Goal: Task Accomplishment & Management: Manage account settings

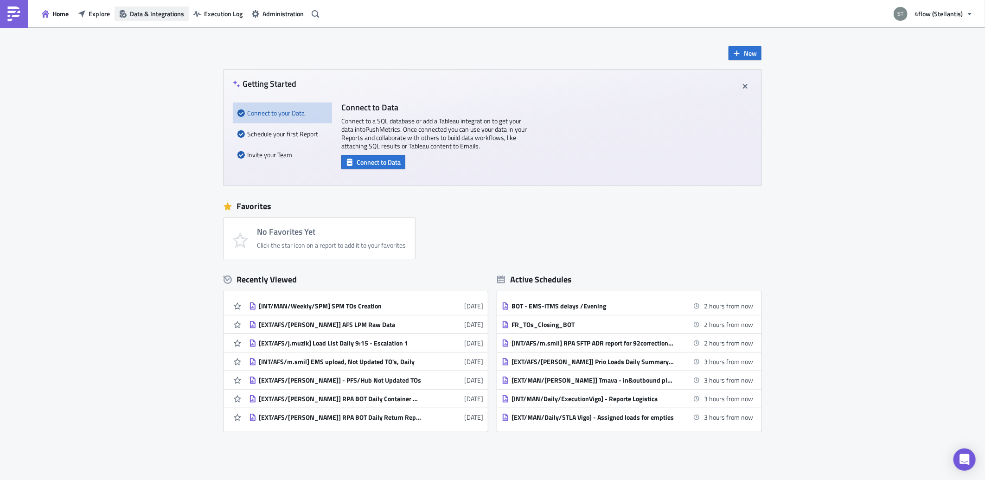
click at [160, 16] on span "Data & Integrations" at bounding box center [157, 14] width 54 height 10
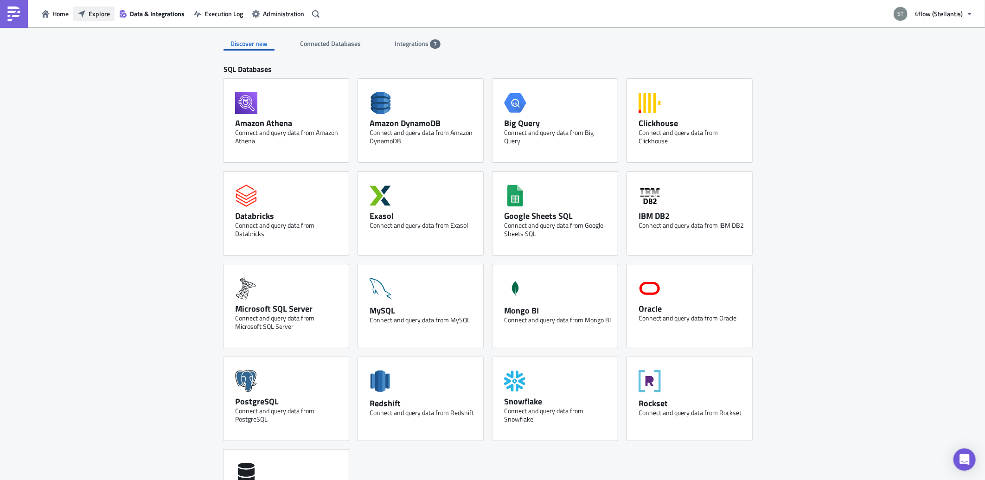
click at [104, 17] on span "Explore" at bounding box center [99, 14] width 21 height 10
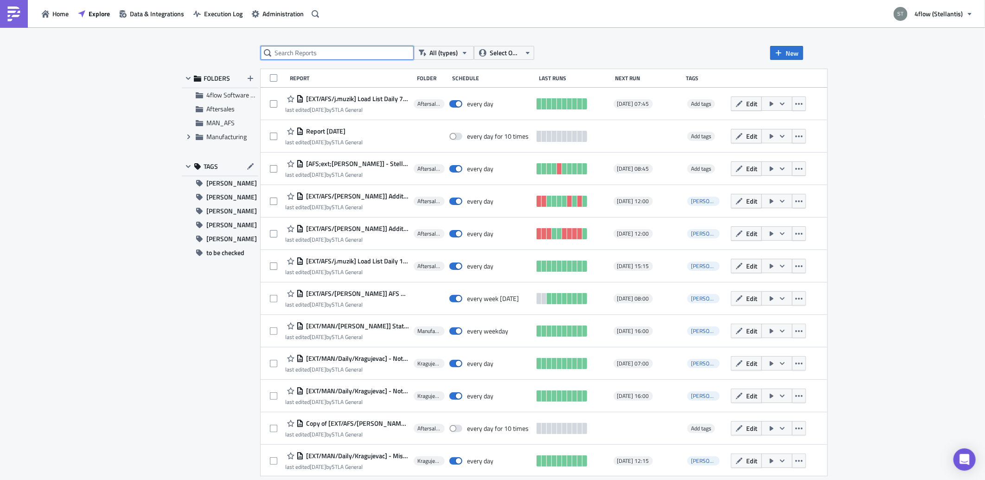
click at [308, 56] on input "text" at bounding box center [337, 53] width 153 height 14
type input "[GEOGRAPHIC_DATA]"
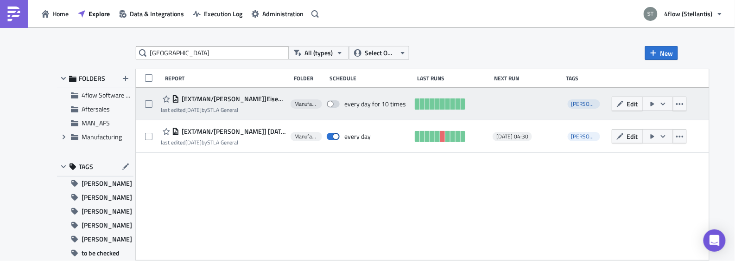
click at [237, 102] on span "[EXT/MAN/[PERSON_NAME]]Eisenach_Loads still assigned in HUB" at bounding box center [232, 99] width 107 height 8
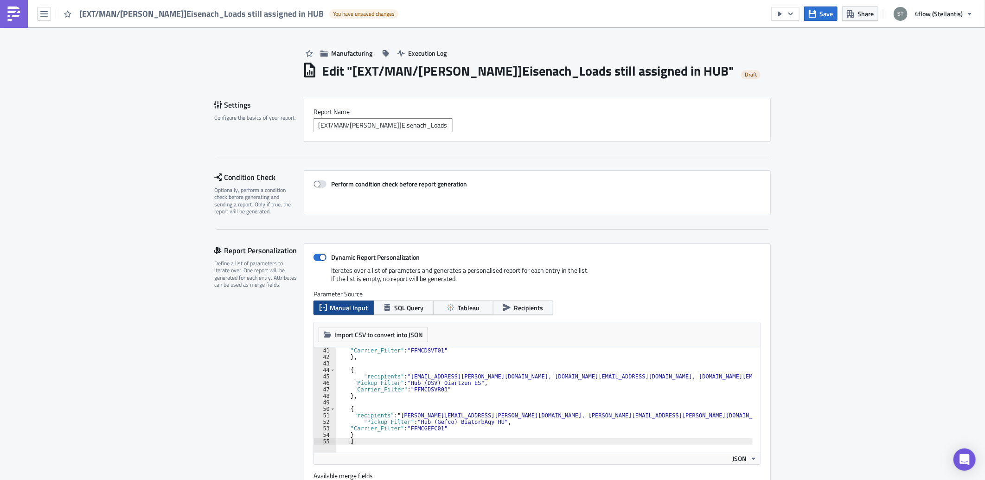
drag, startPoint x: 147, startPoint y: 208, endPoint x: 119, endPoint y: 38, distance: 172.0
click at [36, 12] on div "[EXT/MAN/[PERSON_NAME]]Eisenach_Loads still assigned in HUB You have unsaved ch…" at bounding box center [201, 13] width 403 height 27
click at [43, 12] on icon "button" at bounding box center [43, 13] width 7 height 7
drag, startPoint x: 16, startPoint y: 79, endPoint x: 21, endPoint y: 77, distance: 5.6
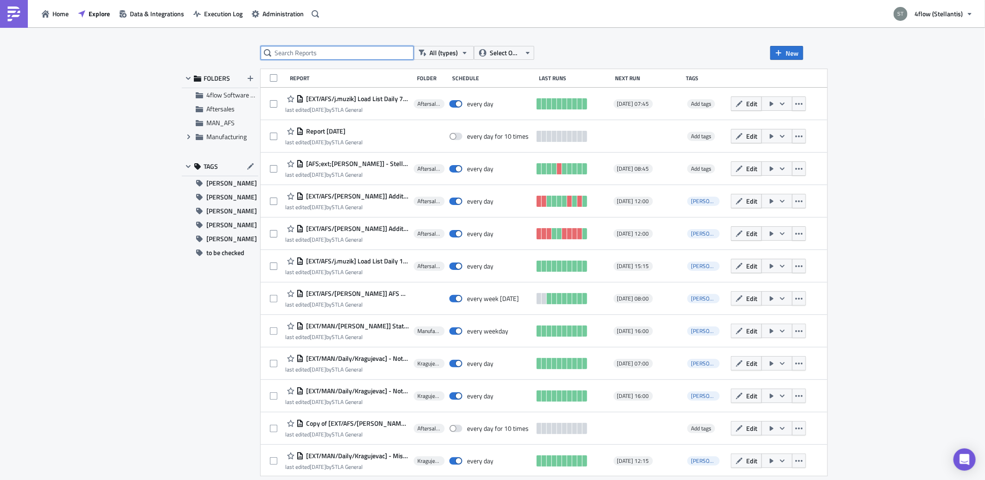
click at [344, 48] on input "text" at bounding box center [337, 53] width 153 height 14
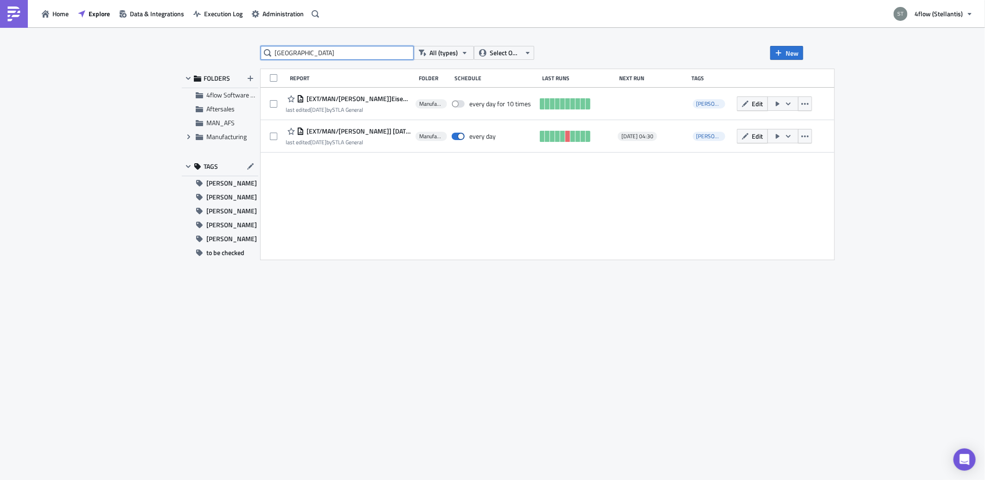
click at [335, 57] on input "[GEOGRAPHIC_DATA]" at bounding box center [337, 53] width 153 height 14
type input "loading"
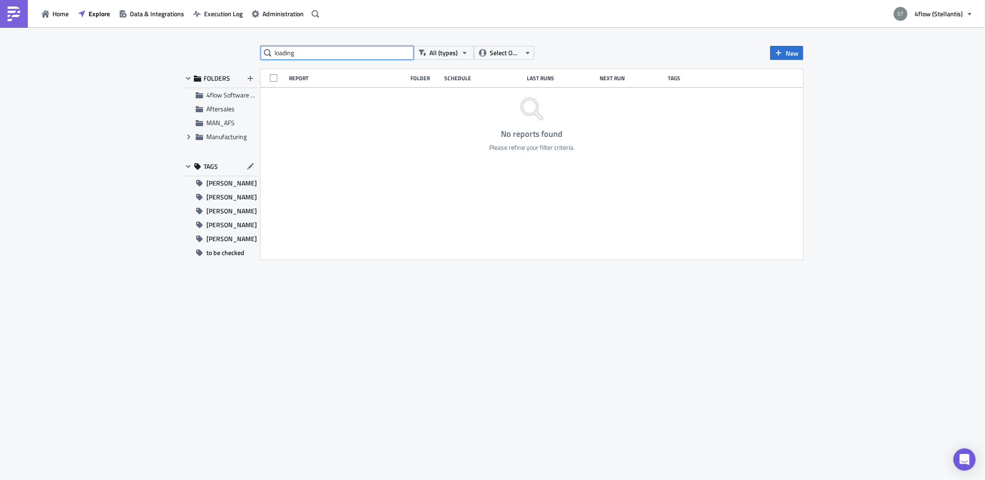
click at [344, 57] on input "loading" at bounding box center [337, 53] width 153 height 14
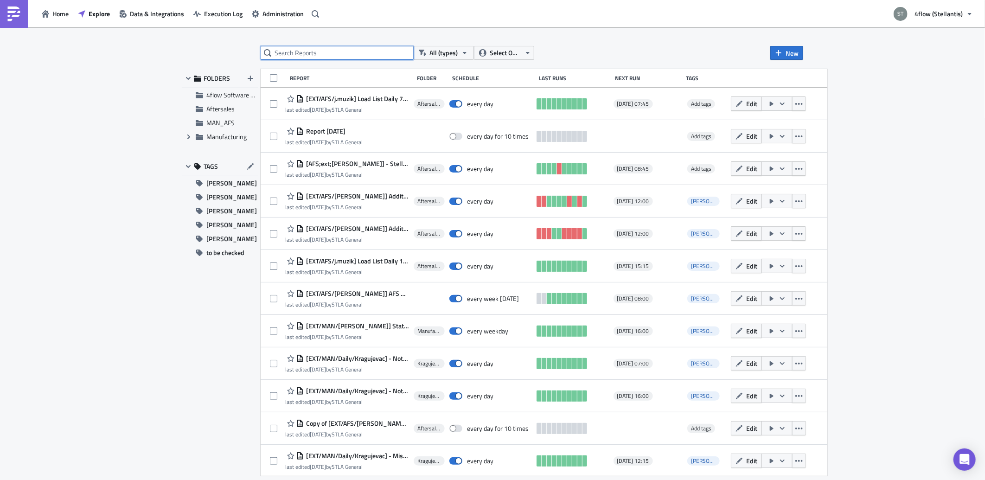
click at [344, 57] on input "text" at bounding box center [337, 53] width 153 height 14
type input "list"
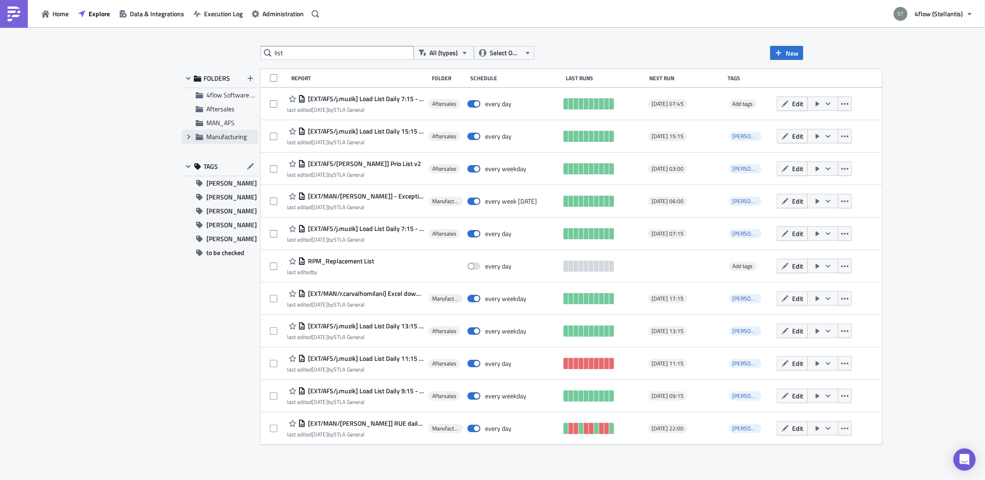
click at [231, 140] on span "Manufacturing" at bounding box center [226, 137] width 40 height 10
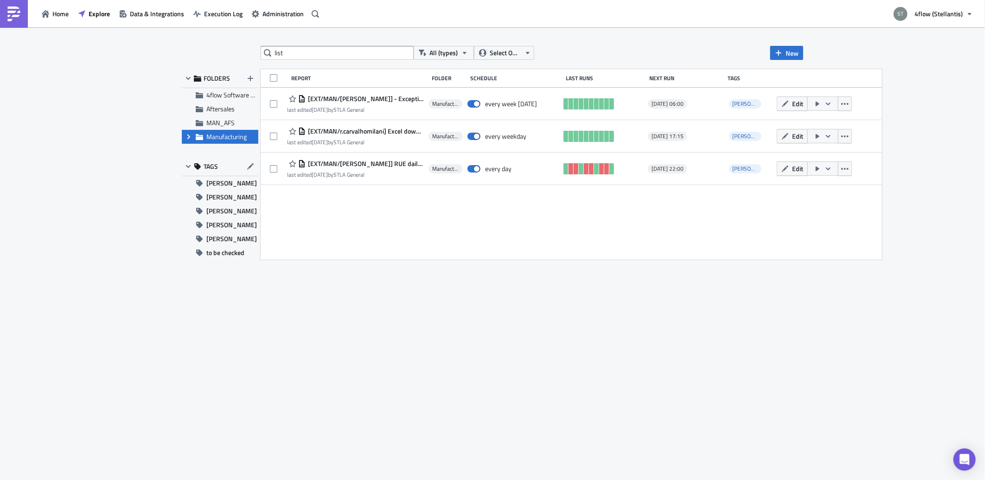
click at [184, 135] on span "Expand group" at bounding box center [189, 137] width 14 height 14
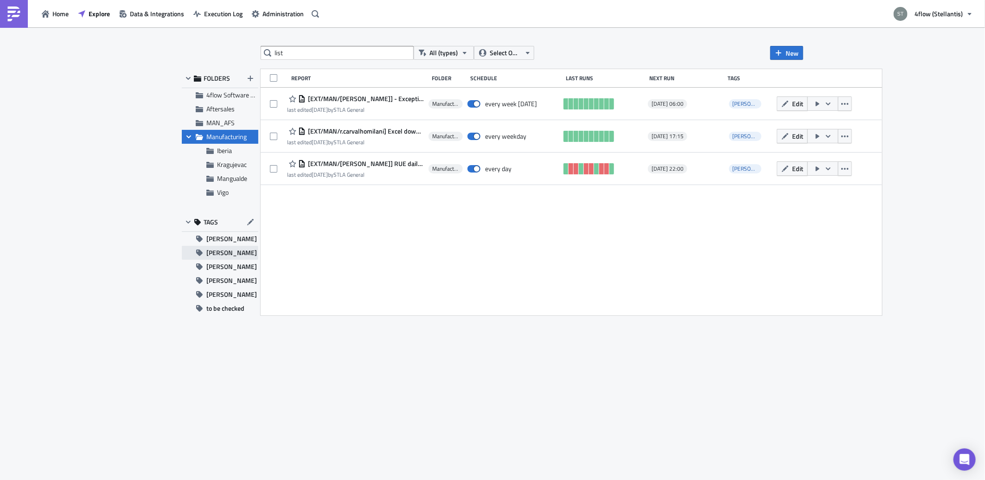
click at [233, 252] on button "[PERSON_NAME]" at bounding box center [220, 253] width 77 height 14
click at [230, 135] on span "Manufacturing" at bounding box center [226, 137] width 40 height 10
click at [231, 260] on span "[PERSON_NAME]" at bounding box center [231, 267] width 51 height 14
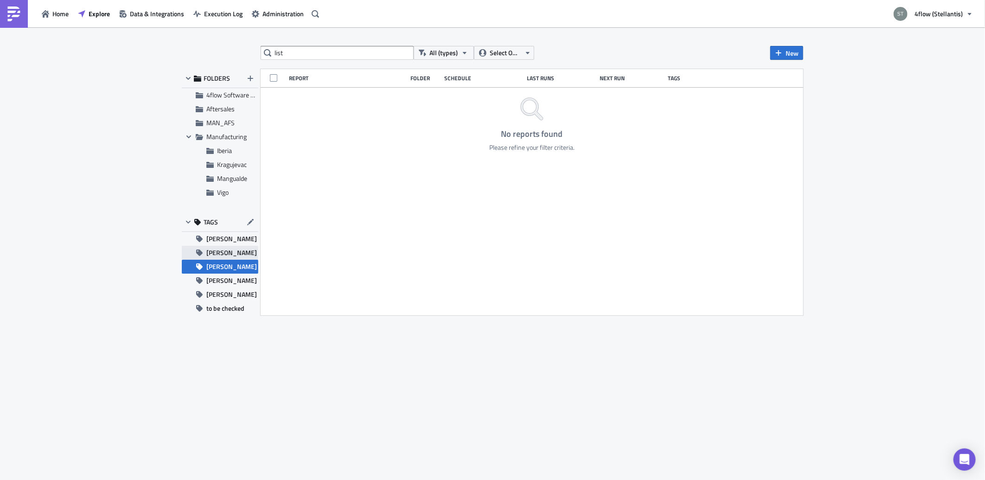
click at [234, 253] on button "[PERSON_NAME]" at bounding box center [220, 253] width 77 height 14
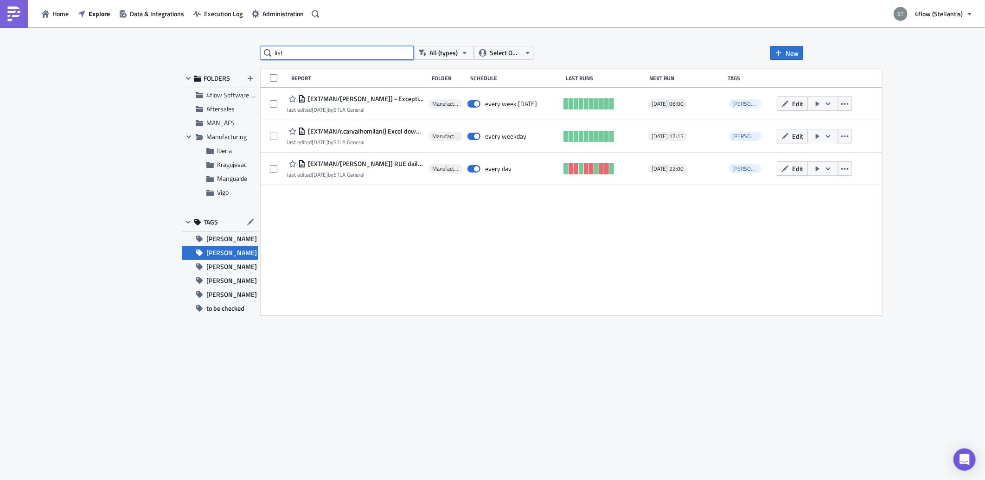
click at [303, 51] on input "list" at bounding box center [337, 53] width 153 height 14
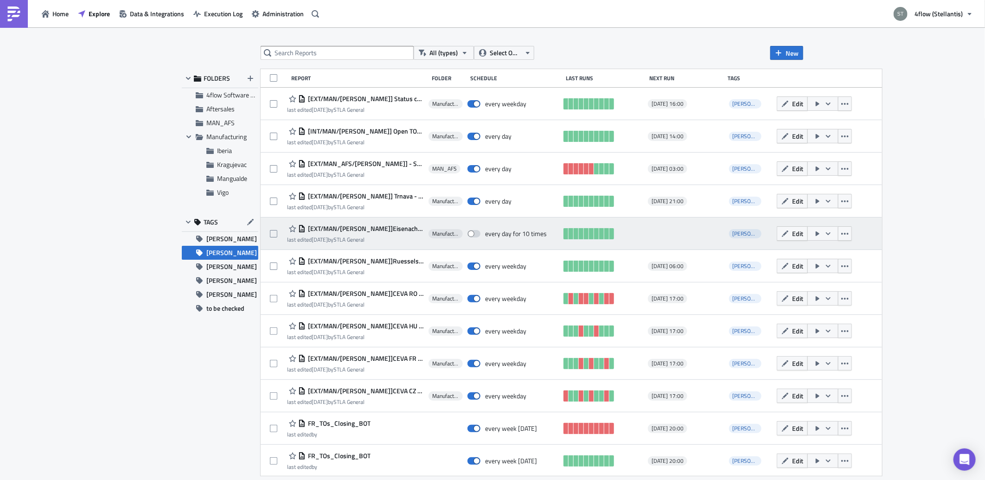
click at [412, 230] on span "[EXT/MAN/[PERSON_NAME]]Eisenach_Loads still assigned in HUB" at bounding box center [365, 228] width 118 height 8
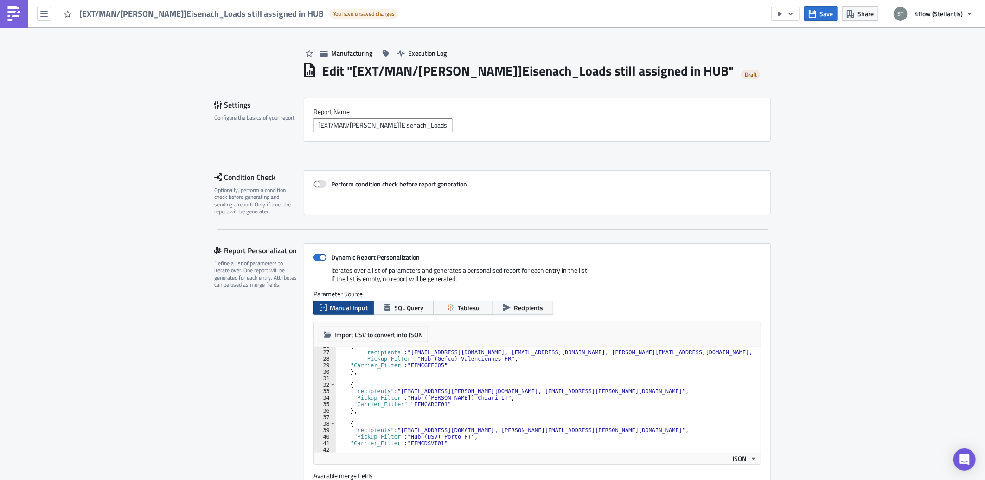
scroll to position [136, 0]
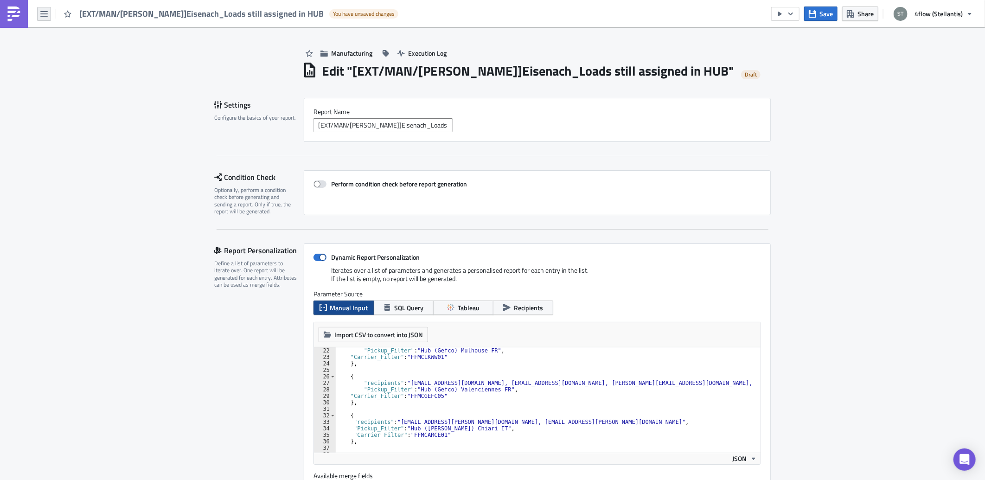
click at [49, 17] on button "button" at bounding box center [44, 14] width 14 height 14
click at [74, 49] on div "Home" at bounding box center [84, 50] width 62 height 9
click at [7, 14] on img at bounding box center [13, 13] width 15 height 15
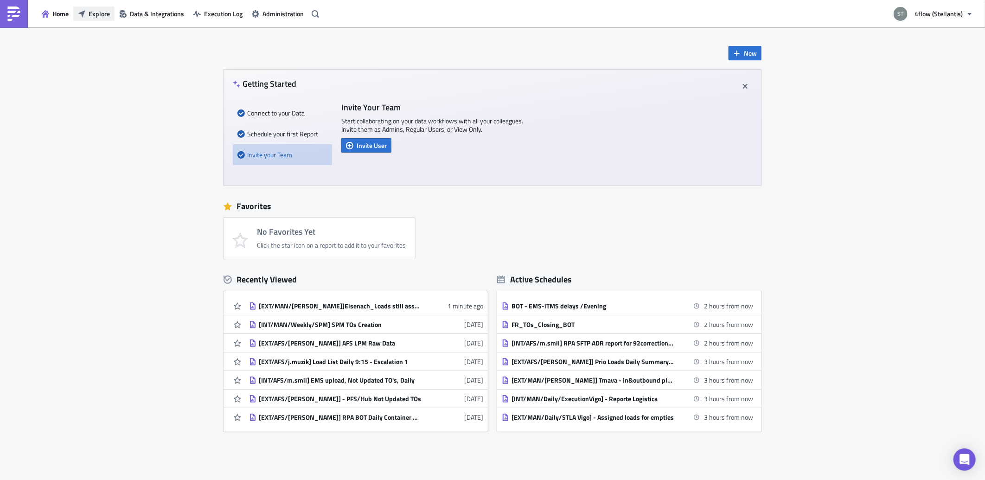
click at [96, 15] on span "Explore" at bounding box center [99, 14] width 21 height 10
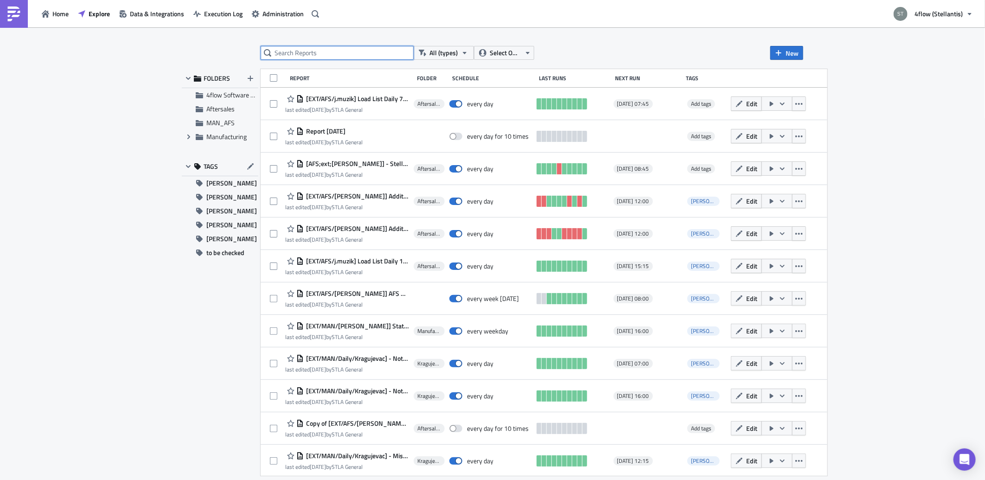
click at [307, 59] on input "text" at bounding box center [337, 53] width 153 height 14
type input "mulh"
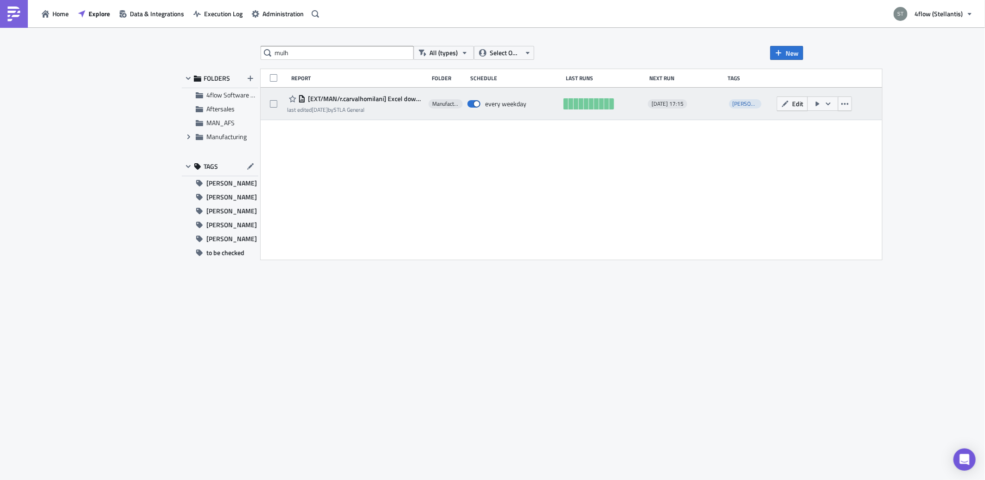
click at [397, 100] on span "[EXT/MAN/r.carvalhomilani] Excel download and load assignment list to GEFCO Hub…" at bounding box center [365, 99] width 118 height 8
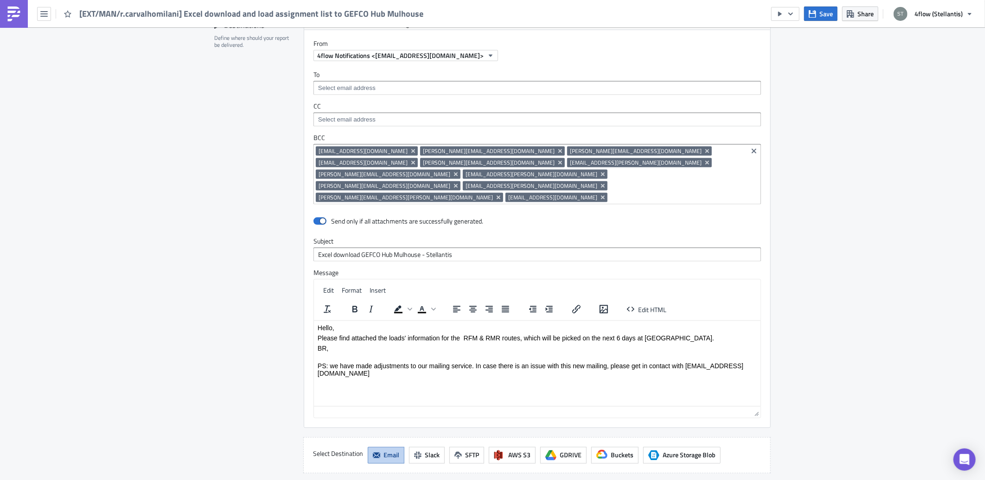
scroll to position [824, 0]
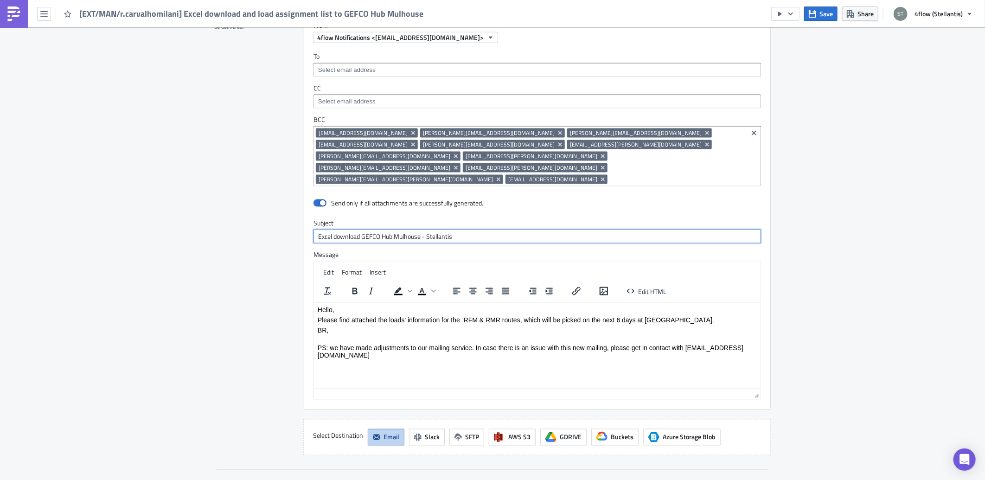
drag, startPoint x: 470, startPoint y: 216, endPoint x: 271, endPoint y: 211, distance: 199.0
click at [271, 211] on div "Destinations Define where should your report be delivered. Default Pushmetrics …" at bounding box center [492, 227] width 556 height 455
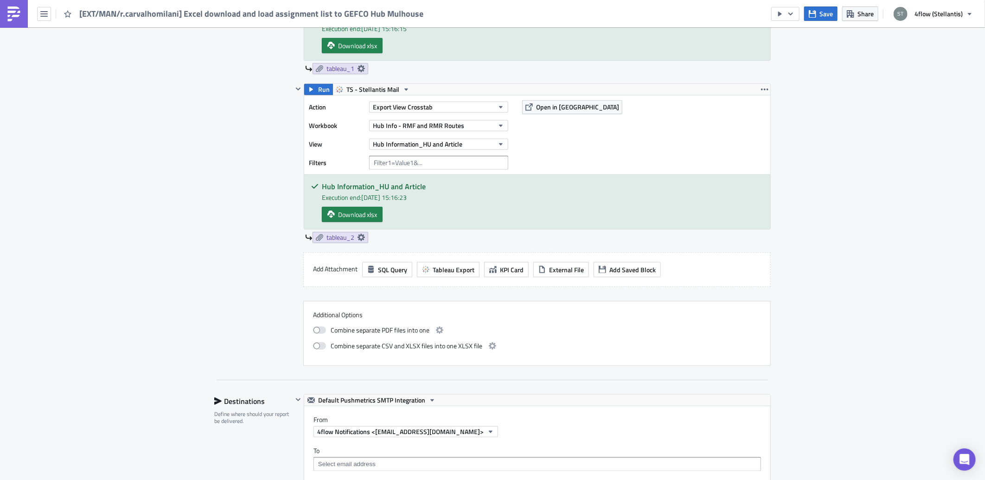
scroll to position [257, 0]
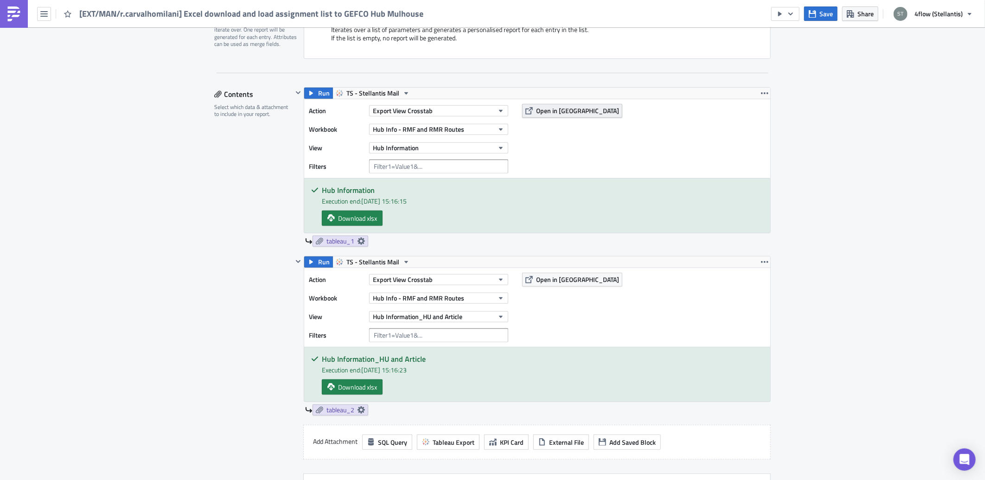
click at [544, 107] on span "Open in [GEOGRAPHIC_DATA]" at bounding box center [577, 111] width 83 height 10
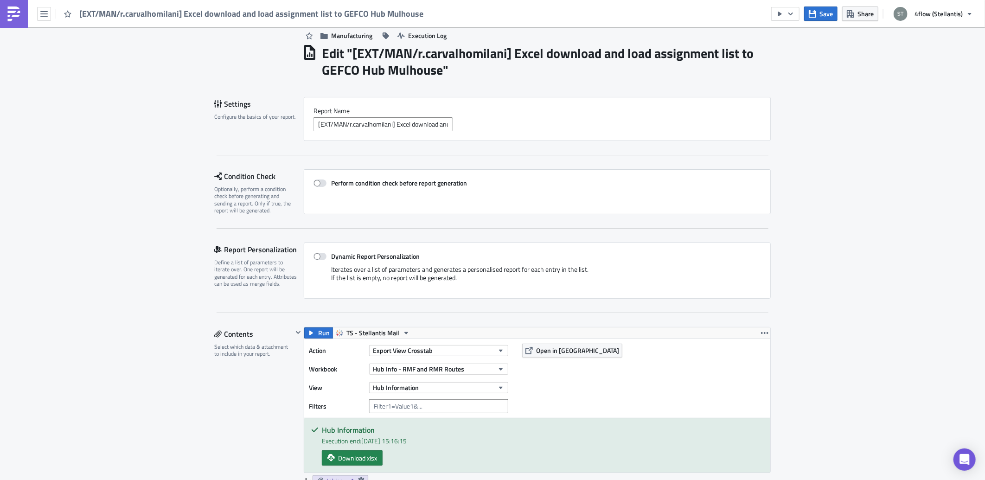
scroll to position [0, 0]
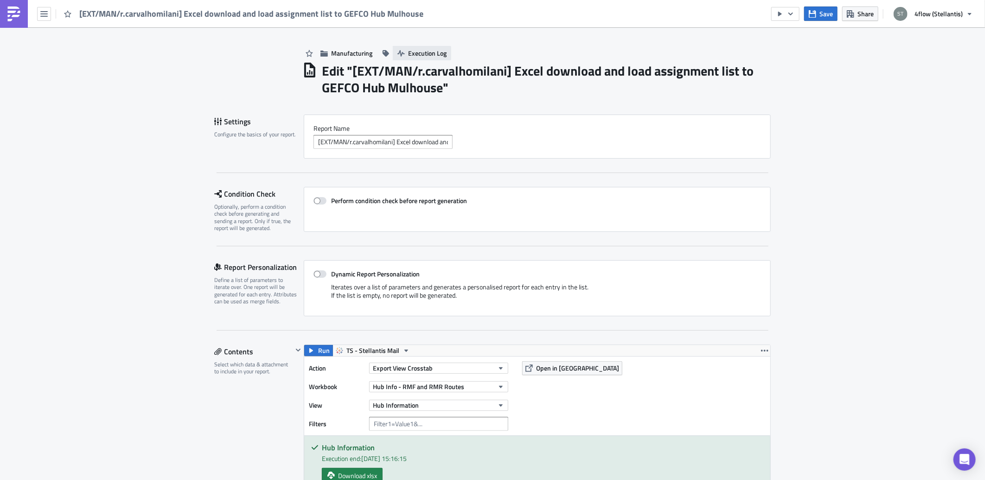
click at [426, 54] on span "Execution Log" at bounding box center [427, 53] width 38 height 10
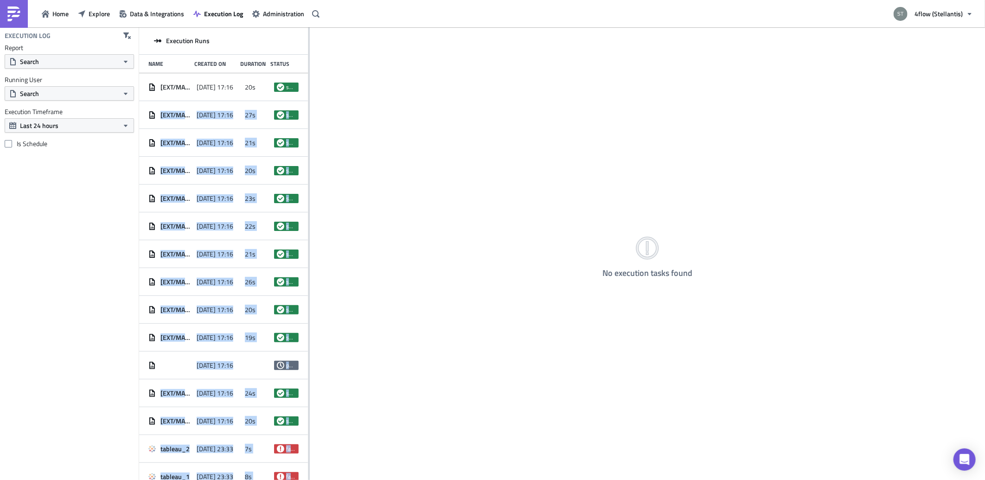
drag, startPoint x: 307, startPoint y: 99, endPoint x: 375, endPoint y: 96, distance: 67.3
click at [375, 96] on div "Execution Runs Name Created On Duration Status [EXT/MAN/r.carvalhomilani] Excel…" at bounding box center [562, 254] width 846 height 454
drag, startPoint x: 375, startPoint y: 96, endPoint x: 368, endPoint y: 247, distance: 150.4
click at [368, 247] on div "No execution tasks found" at bounding box center [647, 254] width 675 height 454
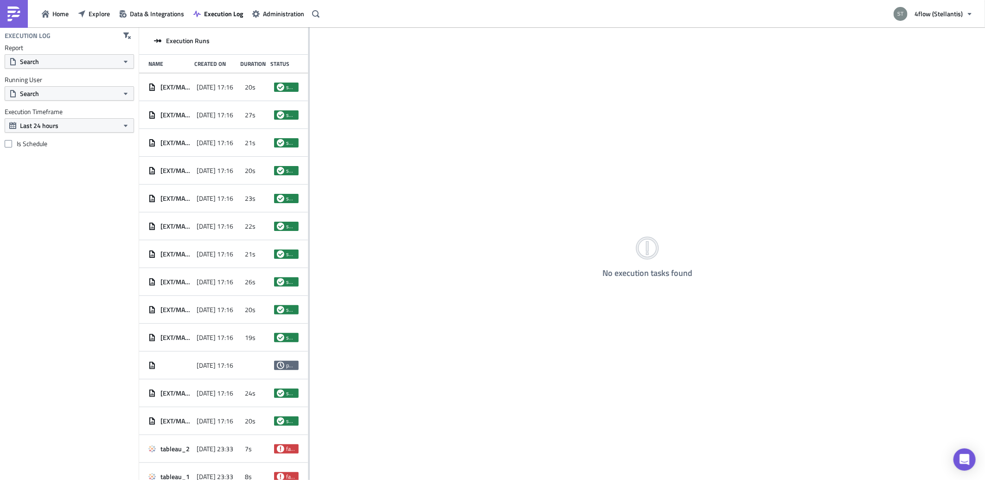
click at [29, 370] on div "Execution Log Report Search Running User Search Execution Timeframe Last 24 hou…" at bounding box center [69, 253] width 139 height 453
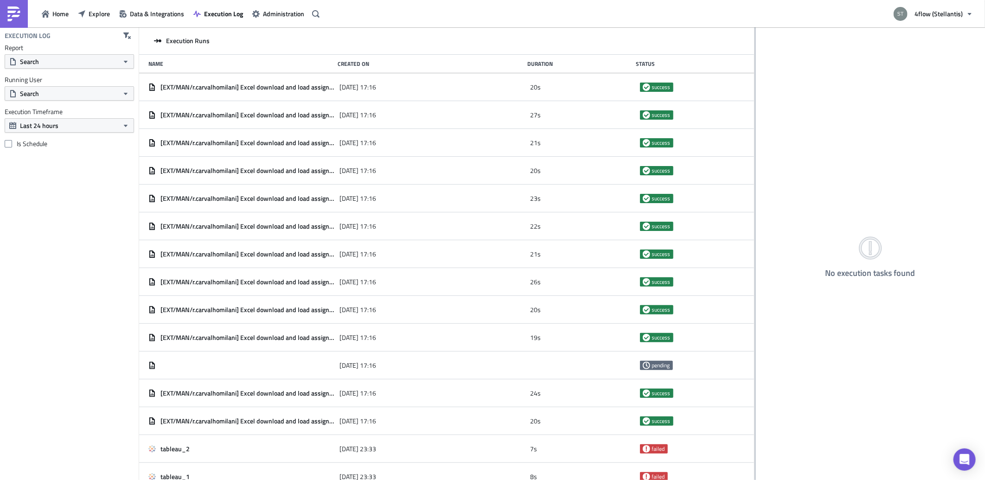
drag, startPoint x: 308, startPoint y: 48, endPoint x: 746, endPoint y: 71, distance: 438.8
click at [754, 71] on div at bounding box center [754, 254] width 1 height 454
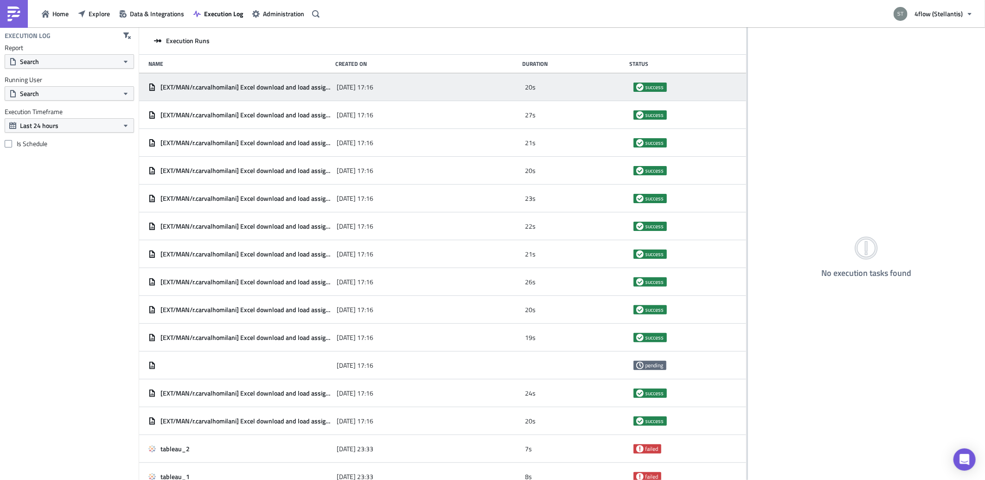
click at [293, 89] on span "[EXT/MAN/r.carvalhomilani] Excel download and load assignment list to GEFCO Hub…" at bounding box center [246, 87] width 172 height 8
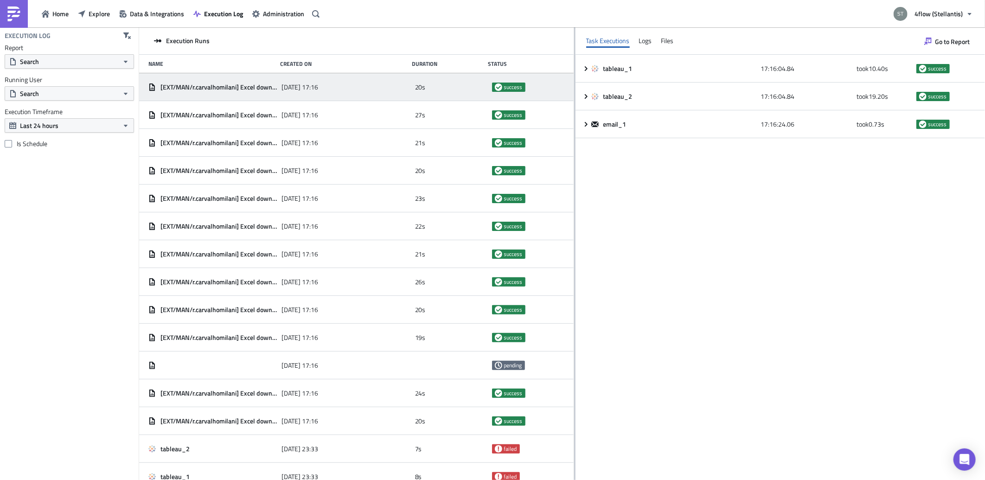
drag, startPoint x: 746, startPoint y: 70, endPoint x: 556, endPoint y: 79, distance: 189.4
click at [574, 79] on div at bounding box center [574, 254] width 1 height 454
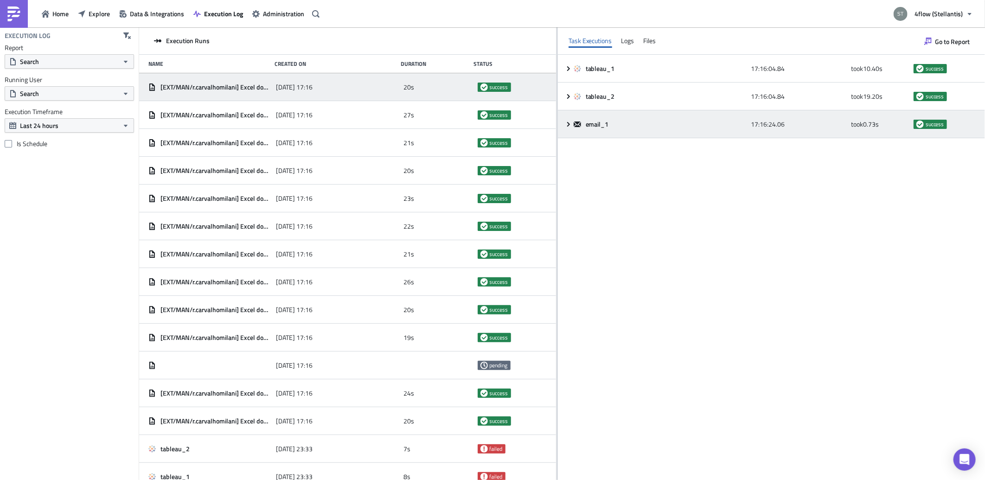
click at [568, 121] on icon at bounding box center [568, 124] width 7 height 7
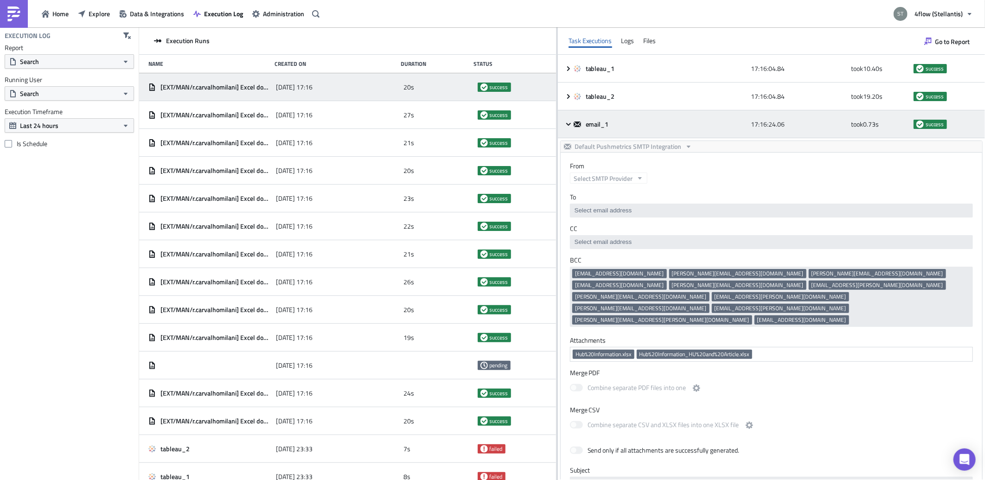
click at [569, 128] on div "email_1 17:16:24.06 took 0.73 s success" at bounding box center [771, 124] width 427 height 28
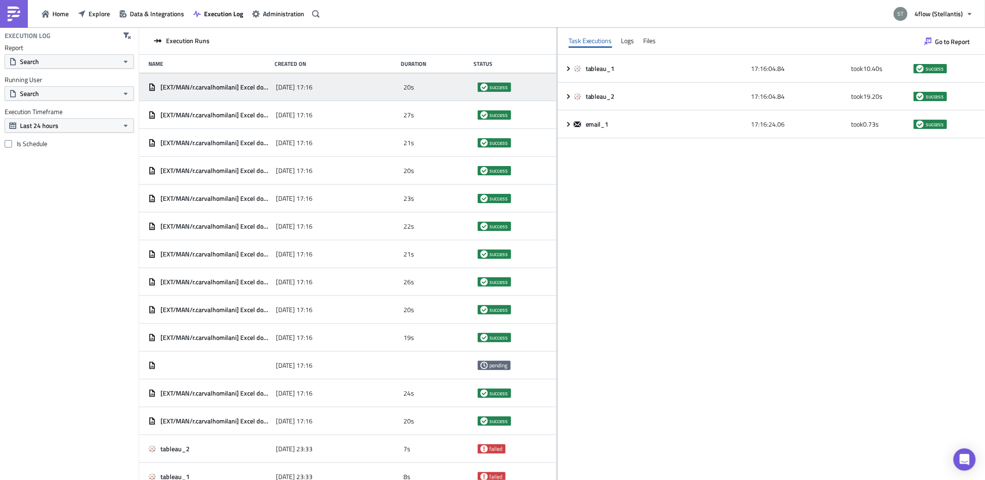
click at [241, 88] on span "[EXT/MAN/r.carvalhomilani] Excel download and load assignment list to GEFCO Hub…" at bounding box center [215, 87] width 111 height 8
click at [79, 15] on icon "button" at bounding box center [81, 13] width 7 height 7
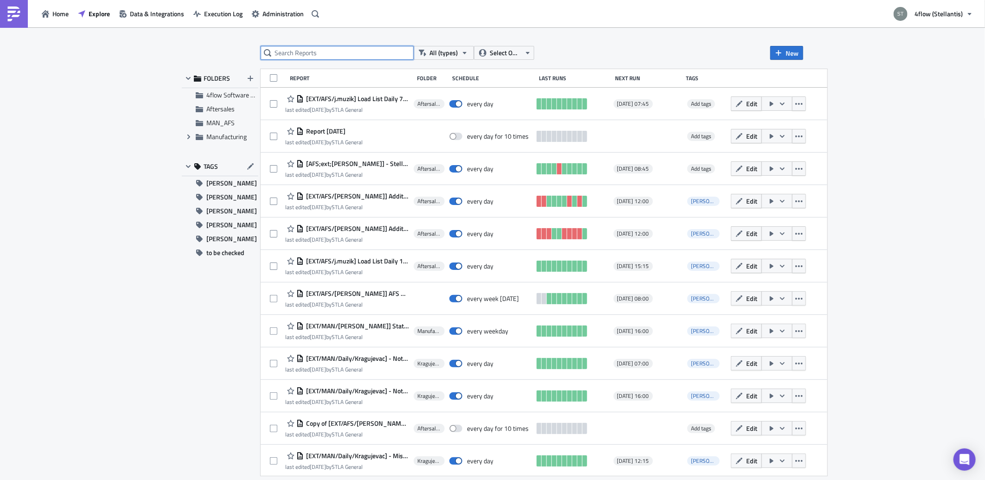
click at [386, 57] on input "text" at bounding box center [337, 53] width 153 height 14
type input "mulh"
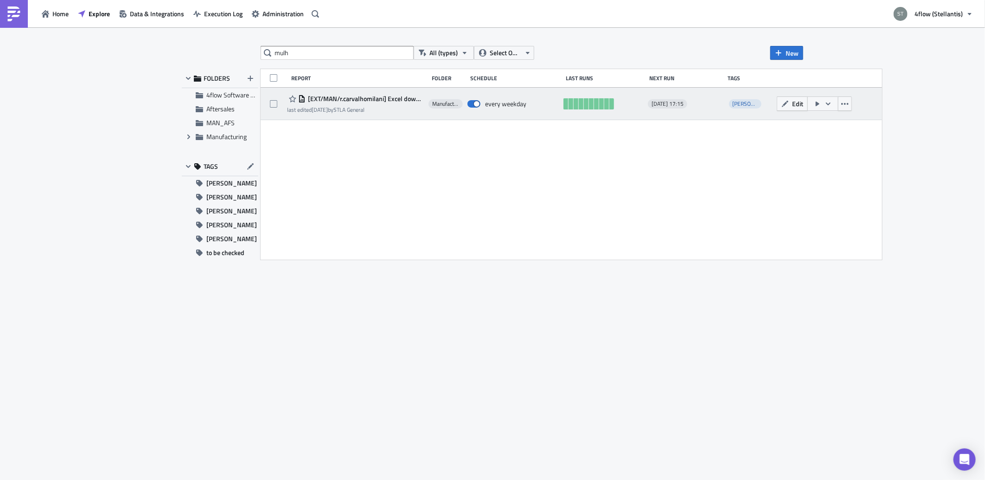
click at [409, 102] on span "[EXT/MAN/r.carvalhomilani] Excel download and load assignment list to GEFCO Hub…" at bounding box center [365, 99] width 118 height 8
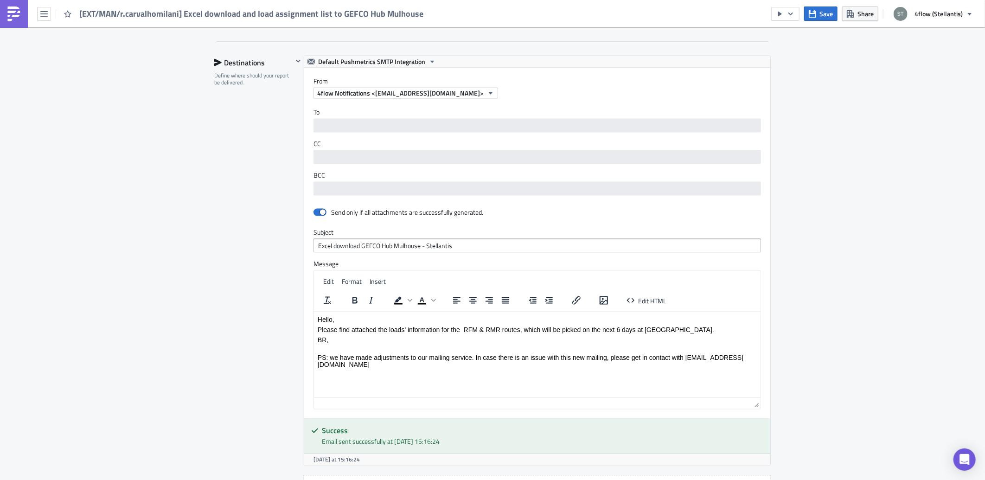
scroll to position [772, 0]
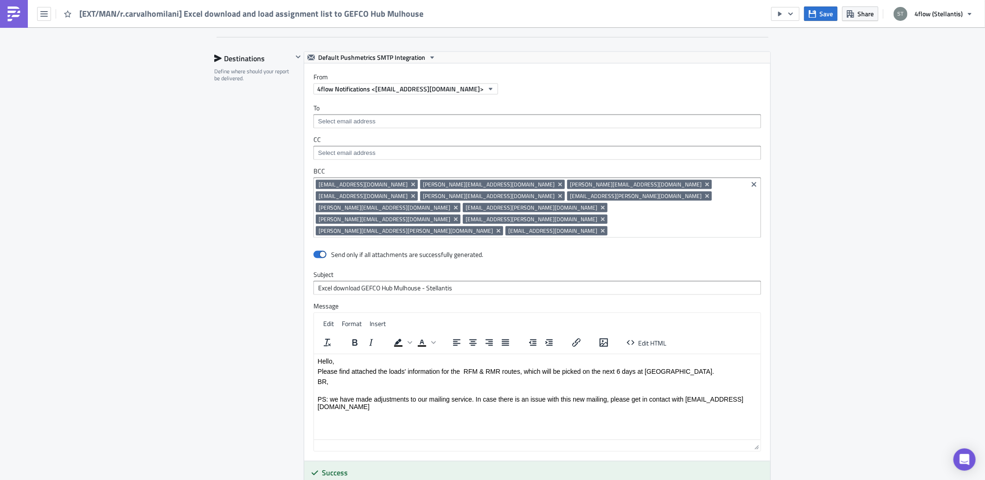
click at [718, 226] on input at bounding box center [677, 230] width 135 height 9
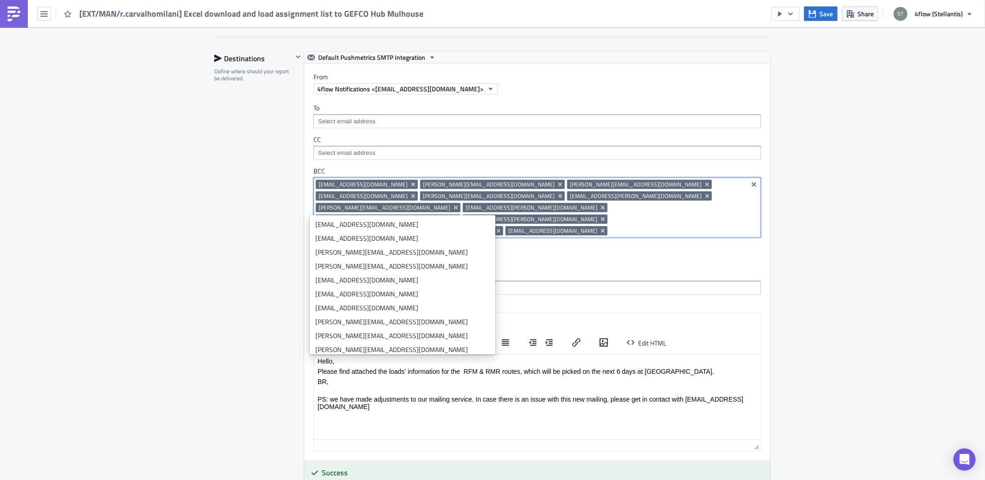
paste input "[EMAIL_ADDRESS][DOMAIN_NAME]"
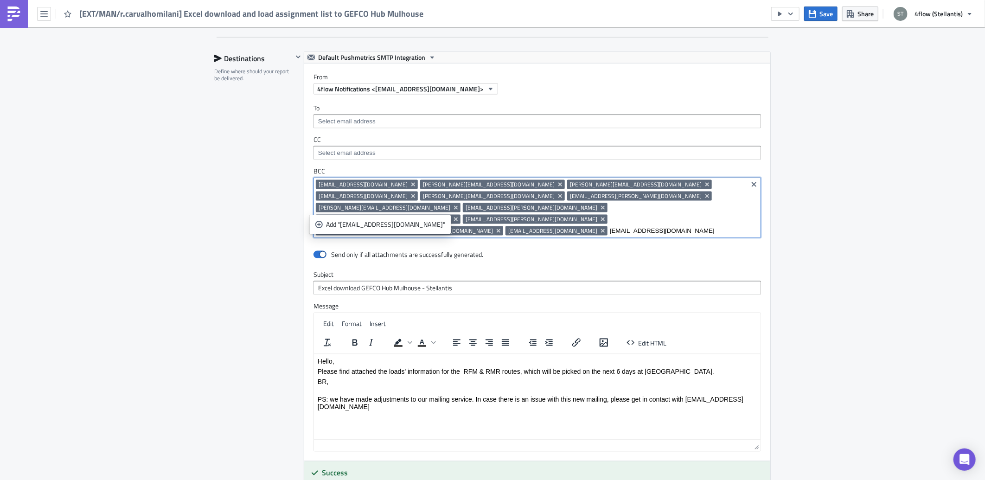
scroll to position [0, 63]
type input "[EMAIL_ADDRESS][DOMAIN_NAME]"
click at [384, 228] on div "Add "ext.souheila.kalai@cevalogistics.com"" at bounding box center [385, 224] width 119 height 9
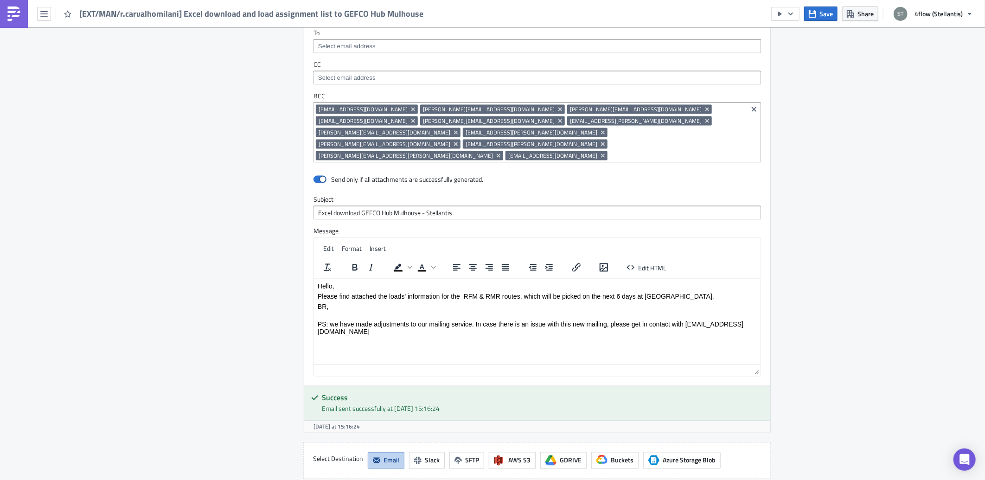
scroll to position [824, 0]
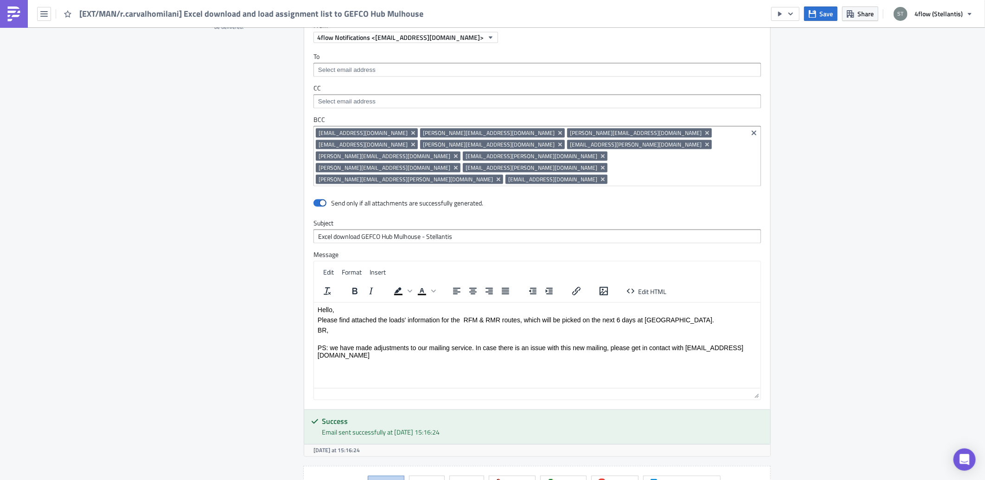
click at [708, 175] on input at bounding box center [677, 179] width 135 height 9
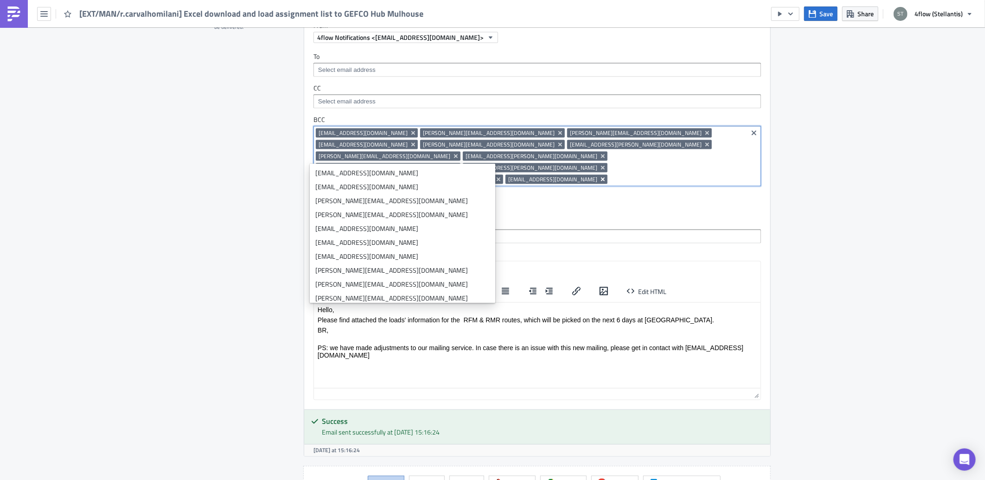
click at [605, 178] on icon "Remove Tag" at bounding box center [603, 180] width 4 height 4
paste input "[EMAIL_ADDRESS][DOMAIN_NAME]"
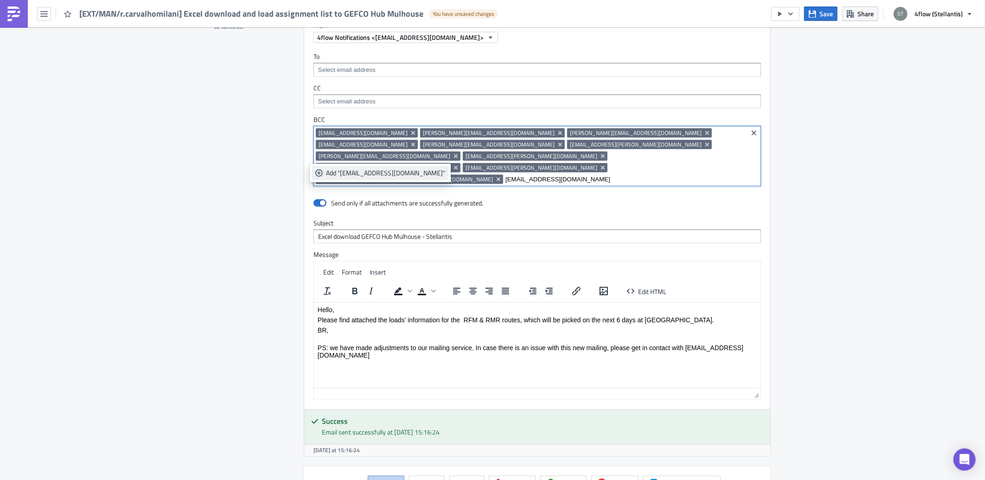
type input "[EMAIL_ADDRESS][DOMAIN_NAME]"
click at [396, 176] on div "Add "ext.souheila.kalai@cevalogistics.com"" at bounding box center [385, 172] width 119 height 9
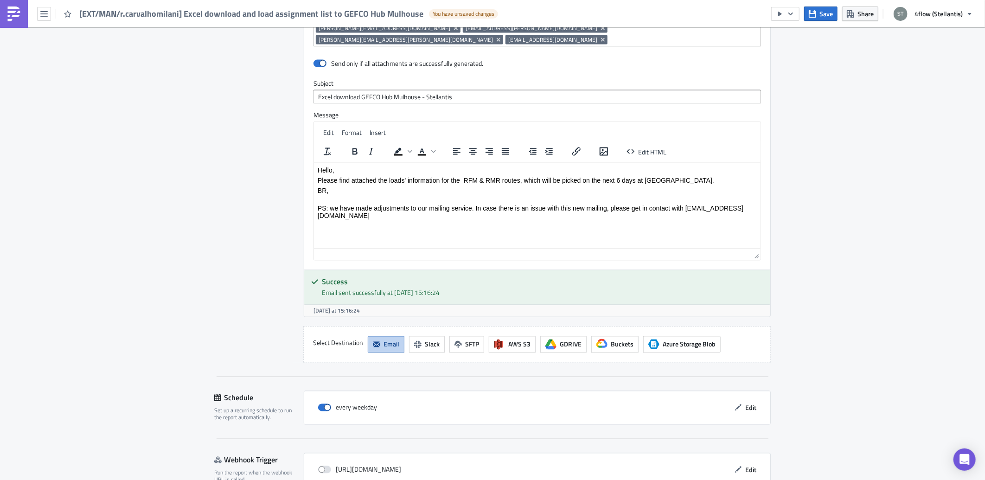
scroll to position [994, 0]
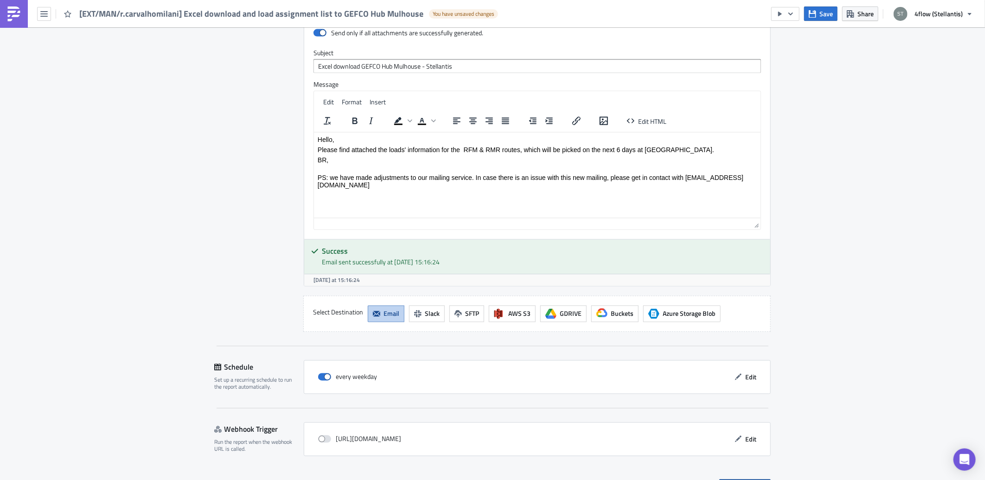
click at [745, 479] on span "Save & Exit" at bounding box center [750, 487] width 32 height 10
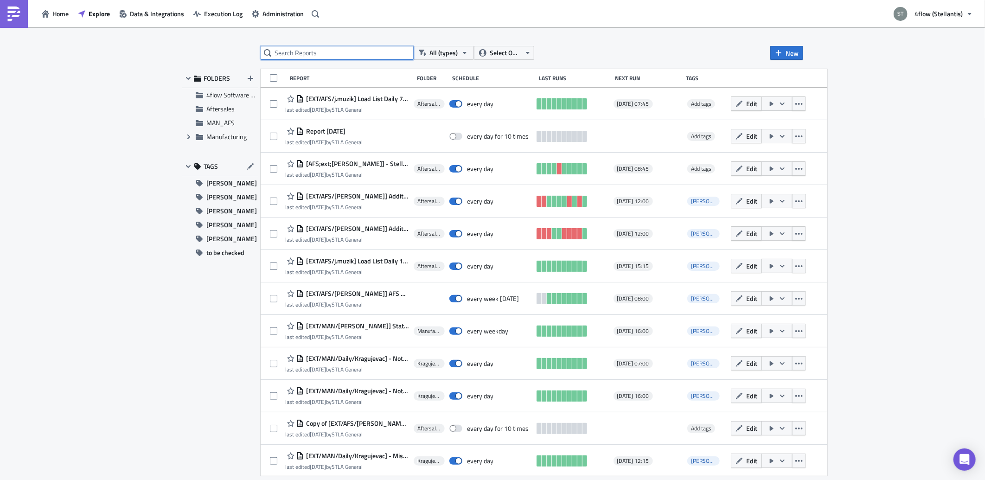
click at [305, 54] on input "text" at bounding box center [337, 53] width 153 height 14
type input "mulh"
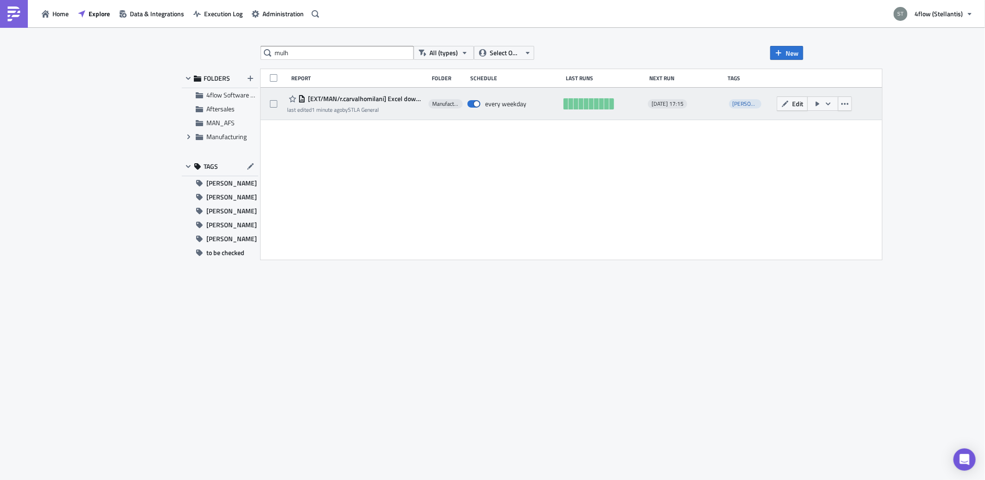
click at [395, 105] on div "[EXT/MAN/r.carvalhomilani] Excel download and load assignment list to GEFCO Hub…" at bounding box center [355, 103] width 137 height 21
click at [402, 98] on span "[EXT/MAN/r.carvalhomilani] Excel download and load assignment list to GEFCO Hub…" at bounding box center [365, 99] width 118 height 8
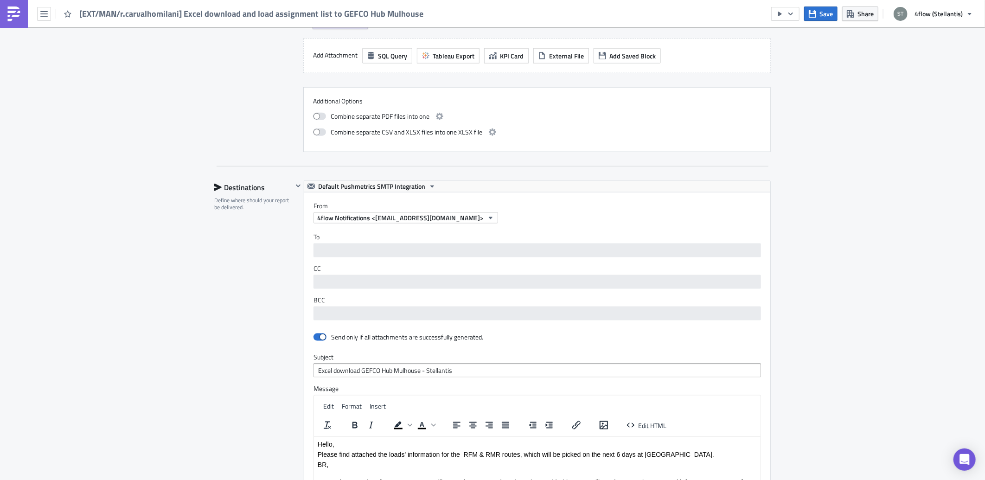
scroll to position [721, 0]
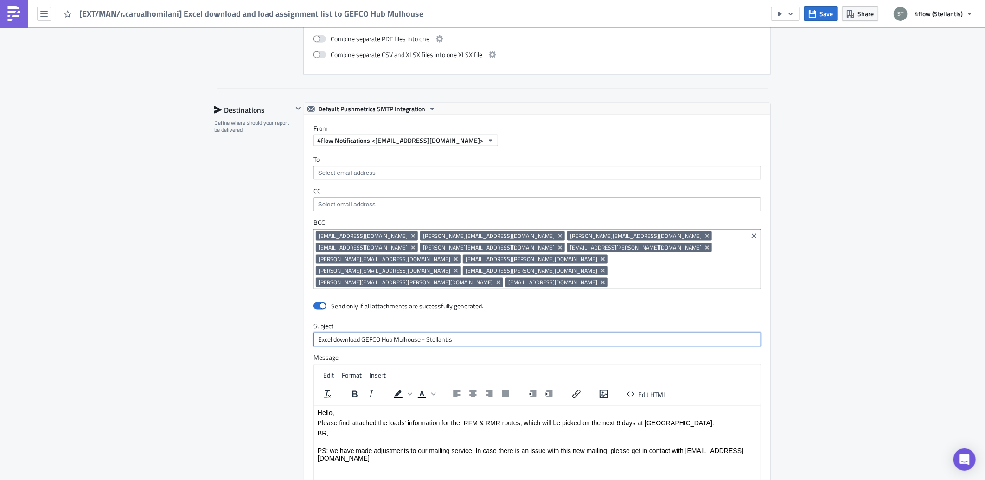
click at [488, 332] on input "Excel download GEFCO Hub Mulhouse - Stellantis" at bounding box center [536, 339] width 447 height 14
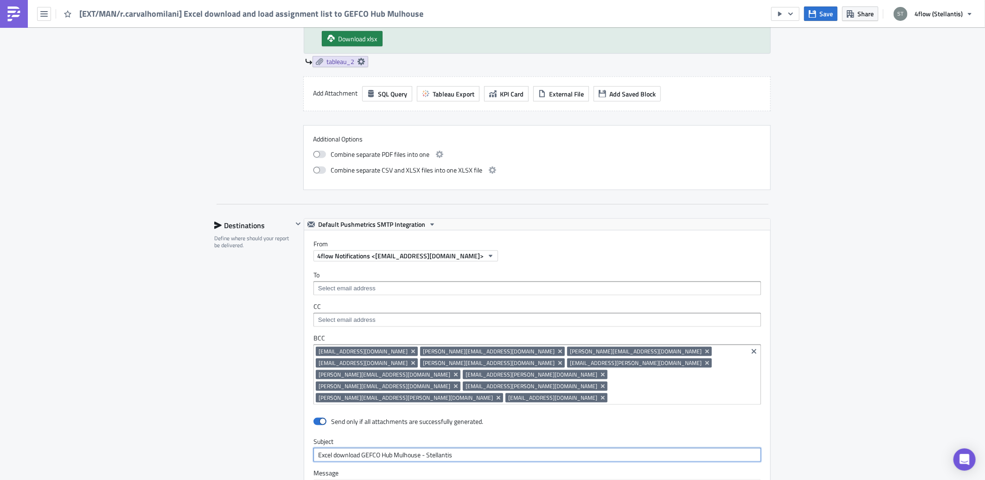
scroll to position [670, 0]
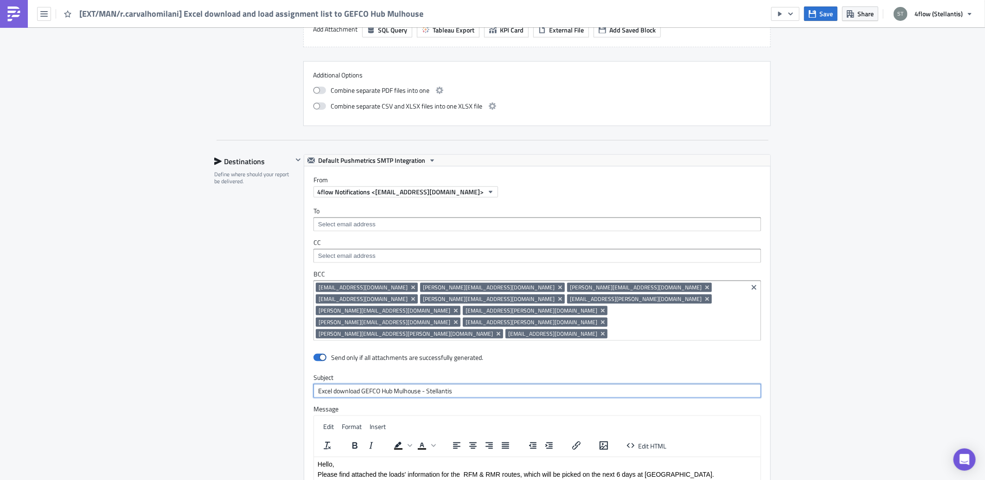
click at [467, 384] on input "Excel download GEFCO Hub Mulhouse - Stellantis" at bounding box center [536, 391] width 447 height 14
